Goal: Find specific page/section: Find specific page/section

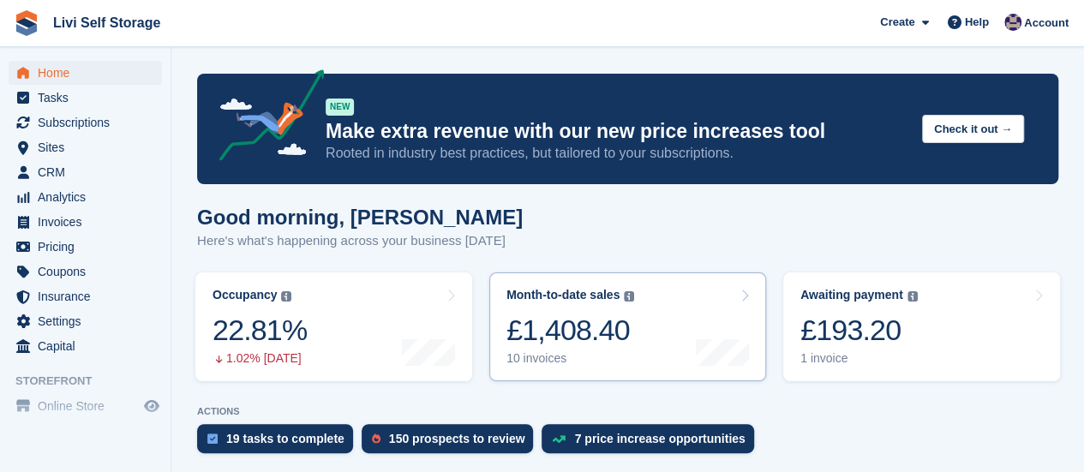
click at [546, 361] on div "10 invoices" at bounding box center [571, 358] width 128 height 15
